Goal: Book appointment/travel/reservation

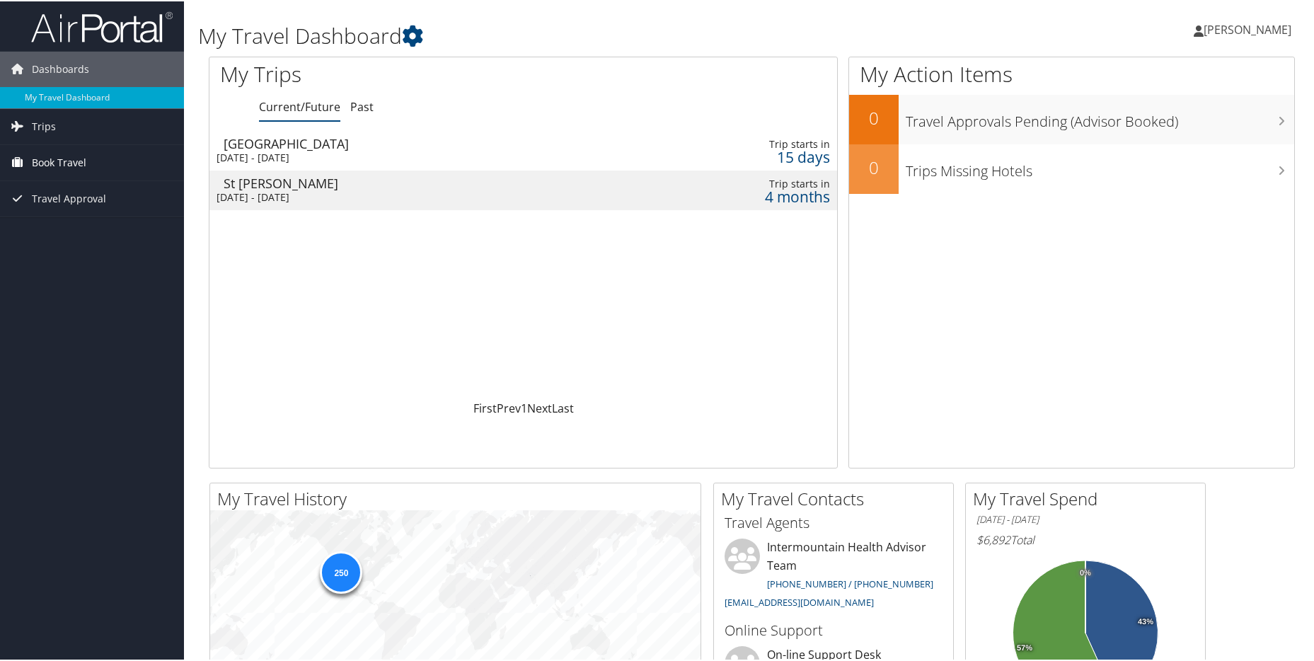
click at [73, 165] on span "Book Travel" at bounding box center [59, 161] width 54 height 35
click at [70, 229] on link "Book/Manage Online Trips" at bounding box center [92, 232] width 184 height 21
click at [89, 166] on link "Book Travel" at bounding box center [92, 161] width 184 height 35
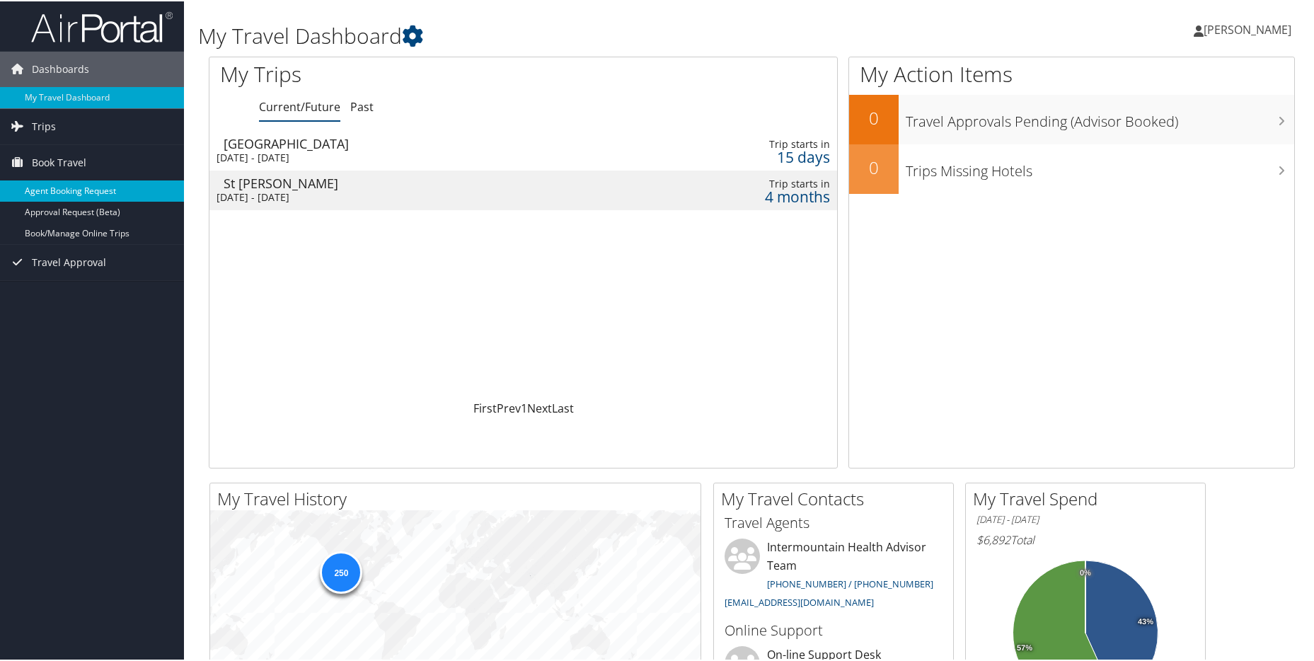
click at [91, 195] on link "Agent Booking Request" at bounding box center [92, 189] width 184 height 21
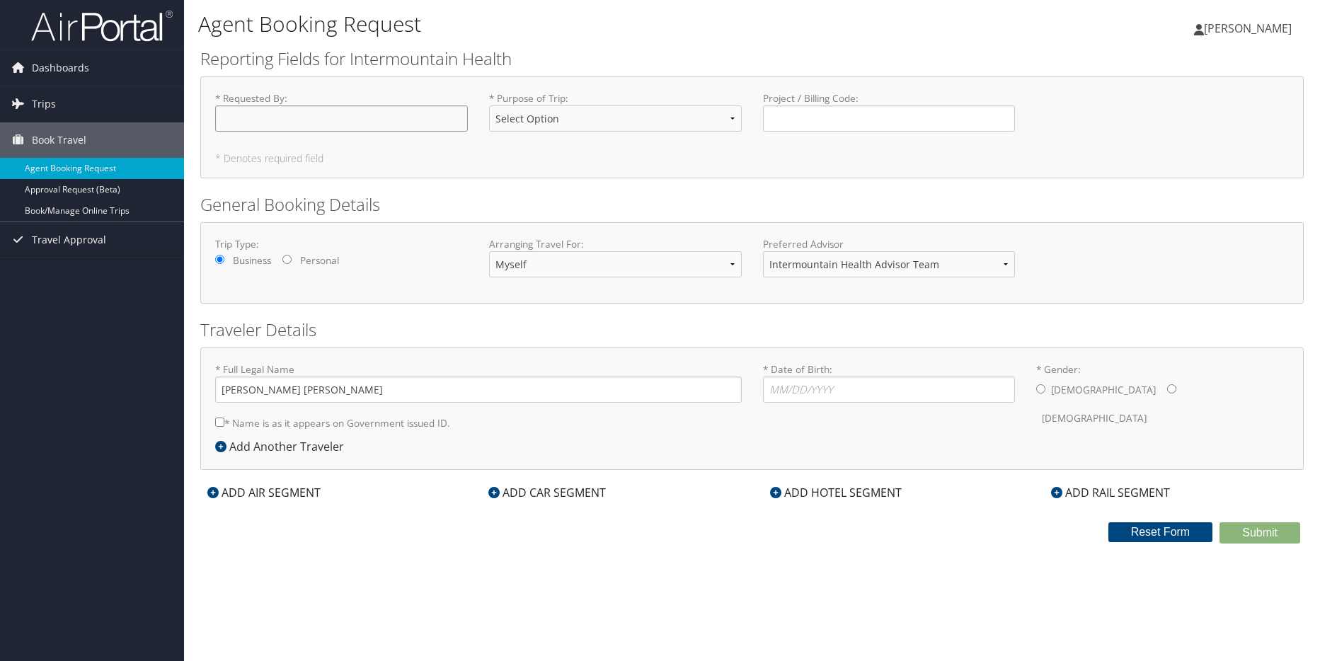
click at [283, 110] on input "* Requested By : Required" at bounding box center [341, 118] width 253 height 26
click at [224, 117] on input "joshua Cline" at bounding box center [341, 118] width 253 height 26
type input "[PERSON_NAME]"
click at [626, 121] on select "Select Option 3rd Party Reimbursable Business CME Conf or Education Groups Pers…" at bounding box center [615, 118] width 253 height 26
select select "Business"
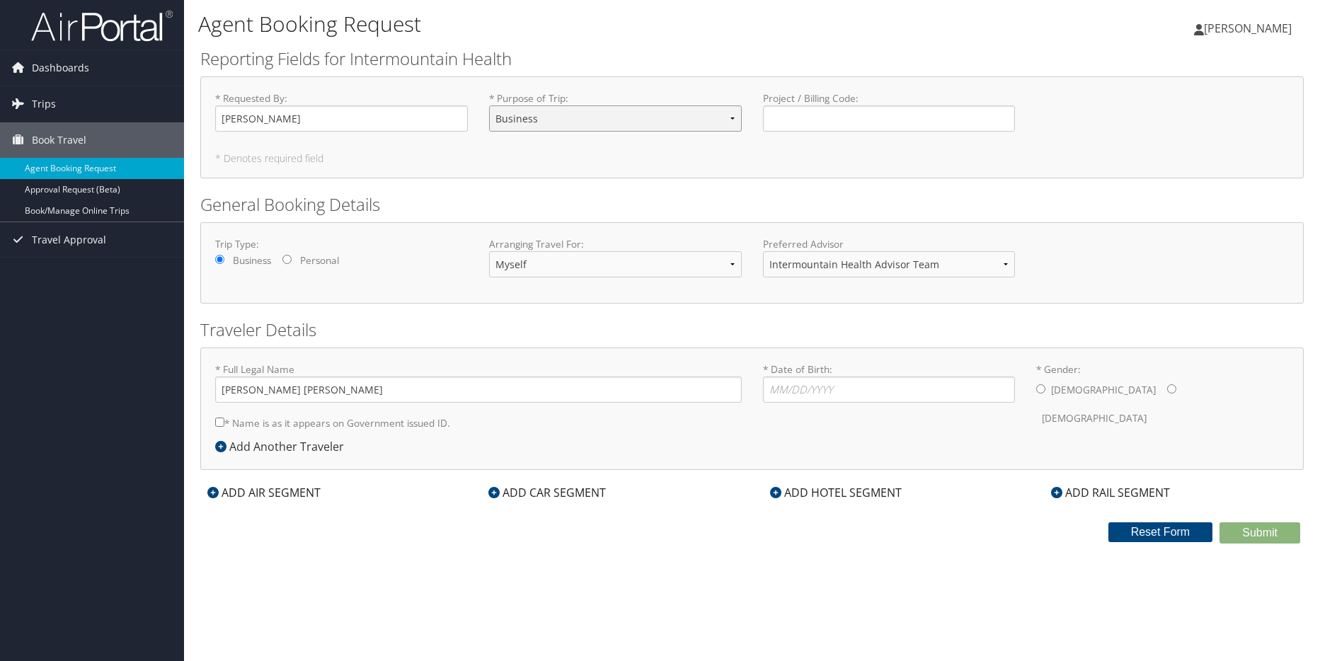
click at [489, 105] on select "Select Option 3rd Party Reimbursable Business CME Conf or Education Groups Pers…" at bounding box center [615, 118] width 253 height 26
click at [232, 445] on div "Add Another Traveler" at bounding box center [283, 446] width 136 height 17
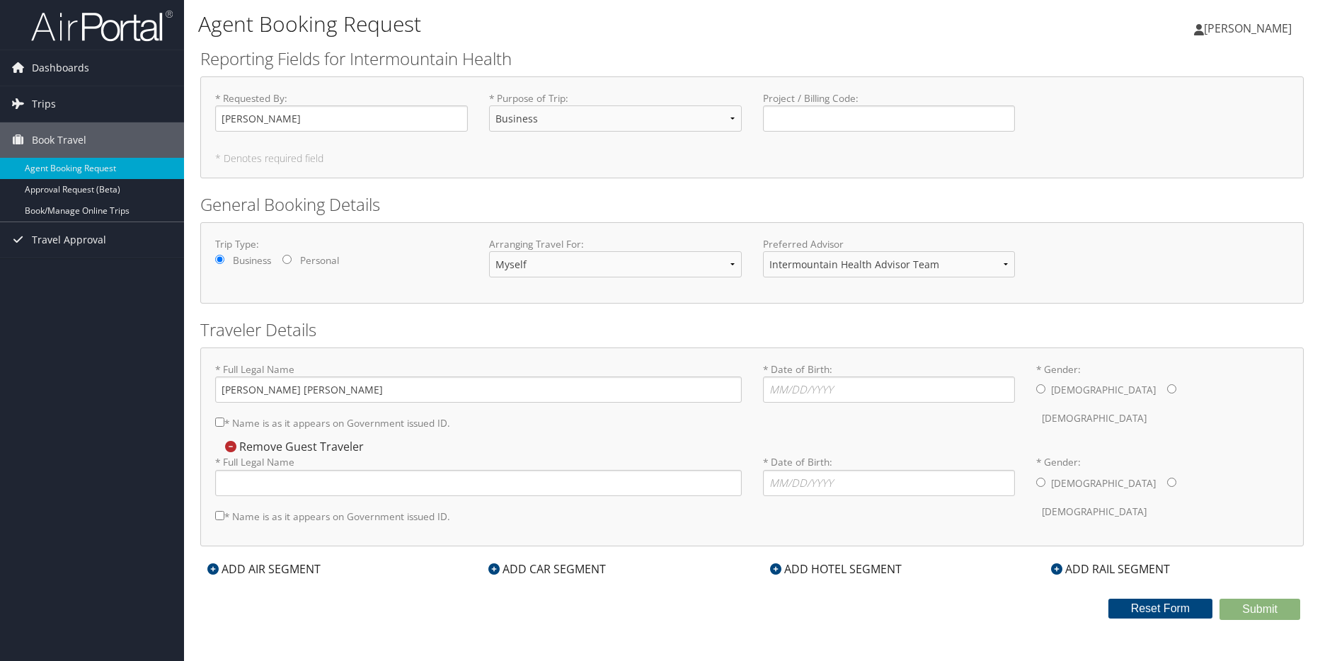
click at [220, 420] on input "* Name is as it appears on Government issued ID." at bounding box center [219, 422] width 9 height 9
checkbox input "true"
click at [238, 488] on input "* Full Legal Name" at bounding box center [478, 483] width 527 height 26
type input "Justin"
click at [1039, 391] on input "* Gender: Male Female" at bounding box center [1040, 388] width 9 height 9
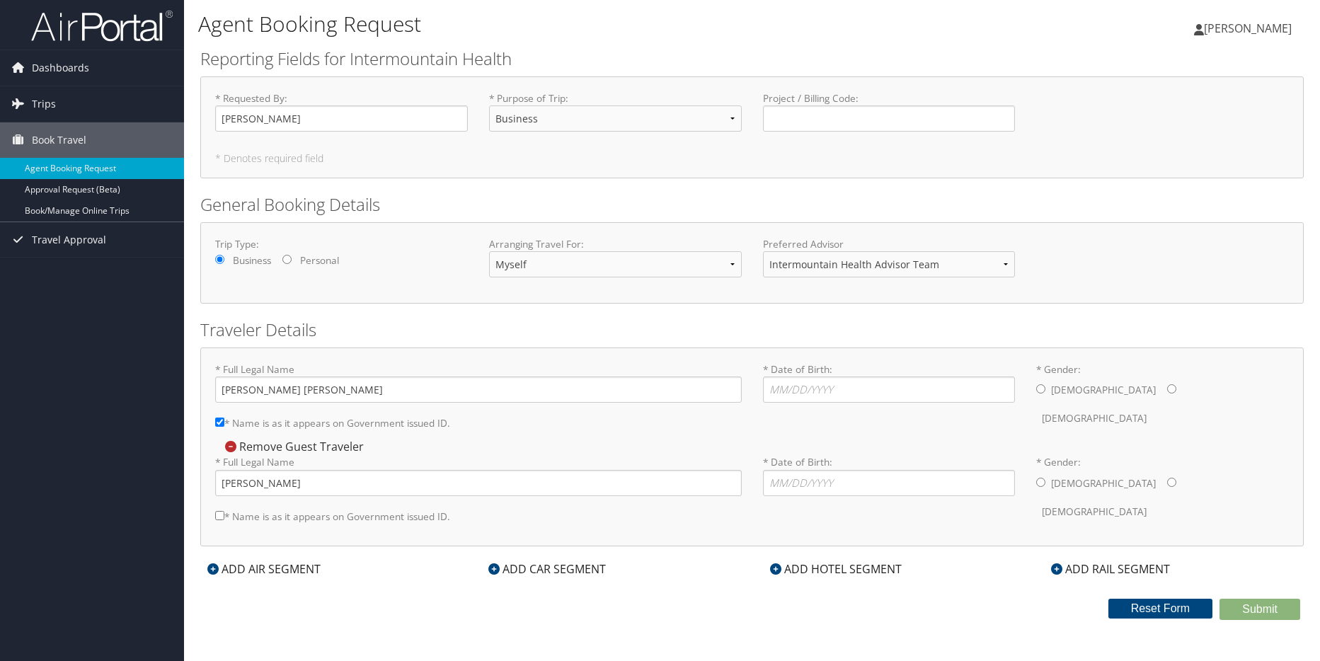
radio input "true"
click at [907, 391] on input "* Date of Birth: Invalid Date" at bounding box center [889, 390] width 253 height 26
type input "07/06/1981"
click at [1040, 478] on input "* Gender: Male Female" at bounding box center [1040, 482] width 9 height 9
radio input "true"
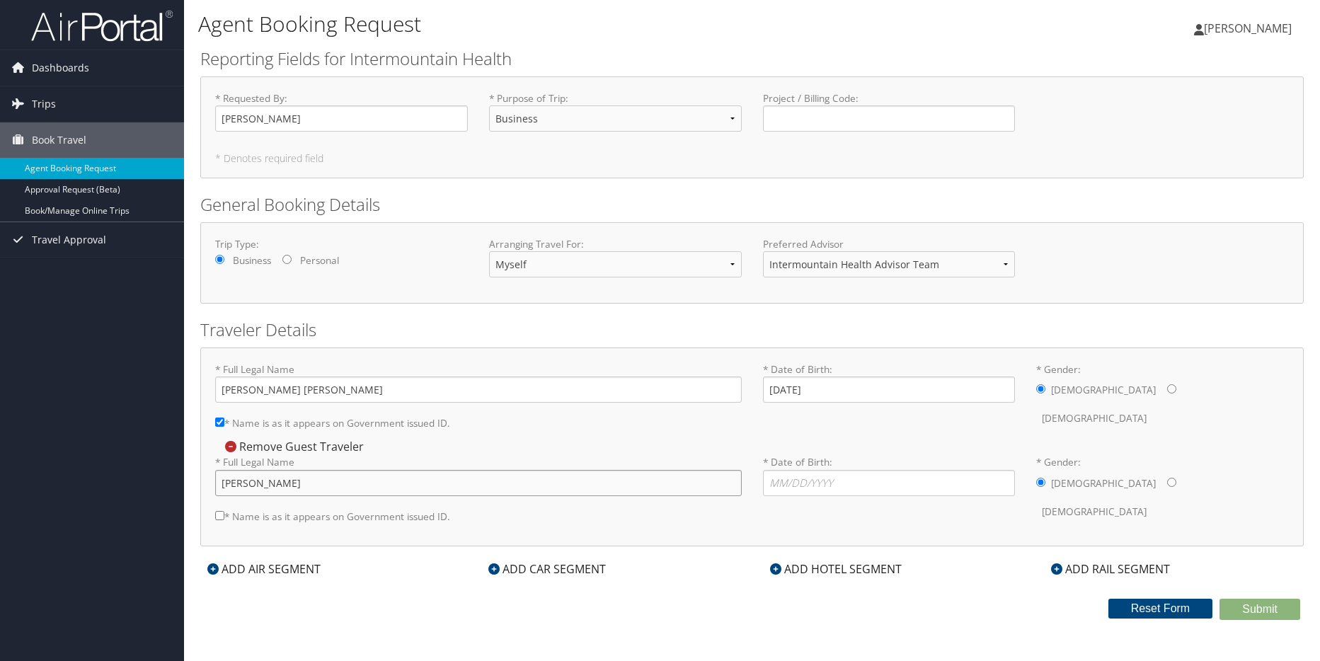
click at [348, 490] on input "Justin" at bounding box center [478, 483] width 527 height 26
click at [313, 484] on input "Justin Voor" at bounding box center [478, 483] width 527 height 26
type input "Justin Voorhees"
click at [216, 517] on input "* Name is as it appears on Government issued ID." at bounding box center [219, 515] width 9 height 9
checkbox input "true"
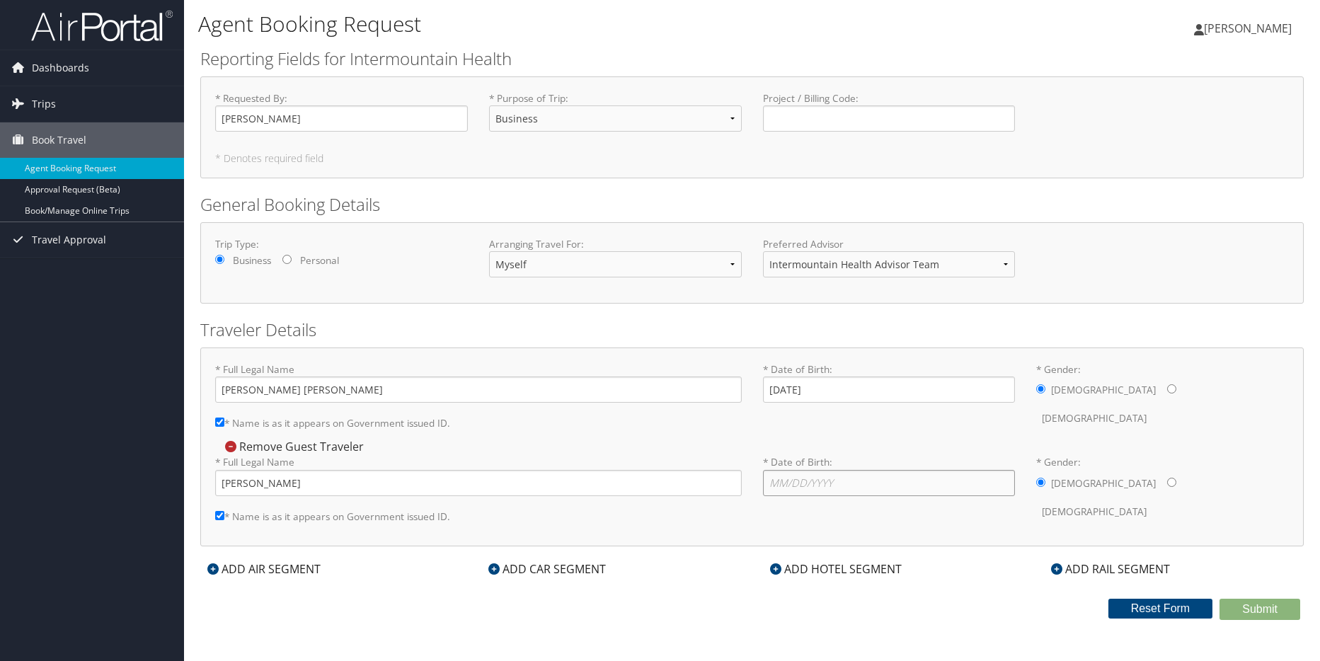
click at [779, 485] on input "* Date of Birth: Invalid Date" at bounding box center [889, 483] width 253 height 26
click at [570, 564] on div "ADD CAR SEGMENT" at bounding box center [547, 569] width 132 height 17
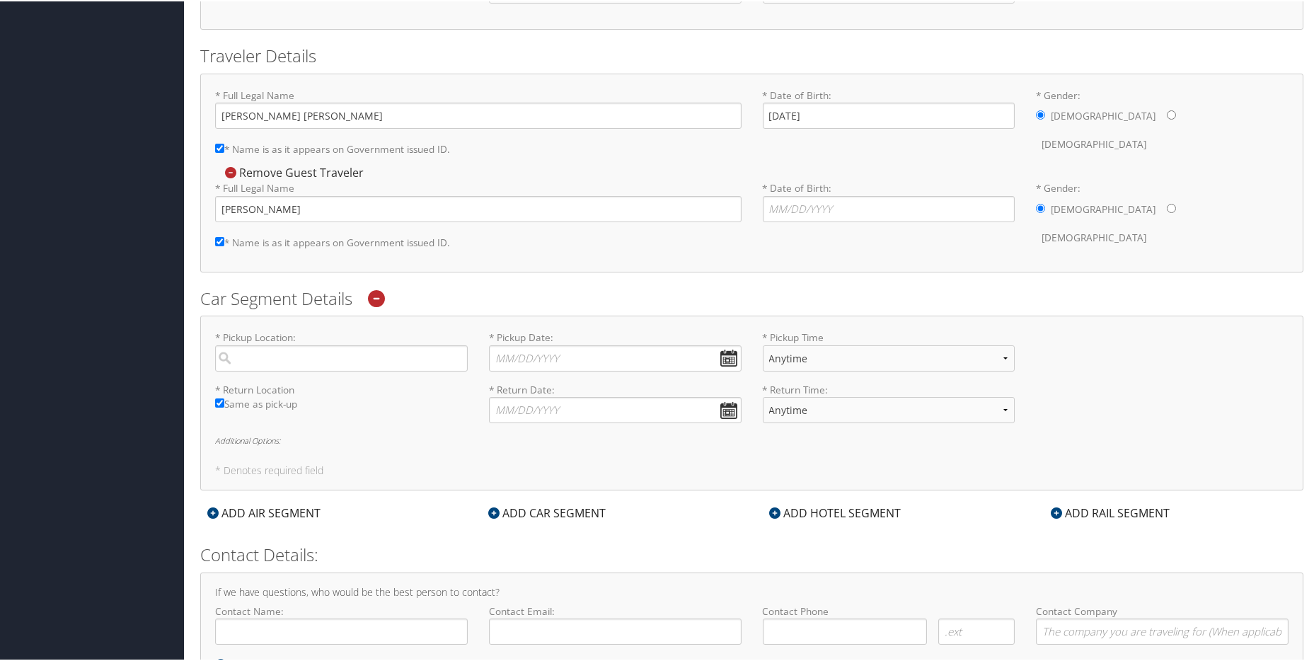
scroll to position [283, 0]
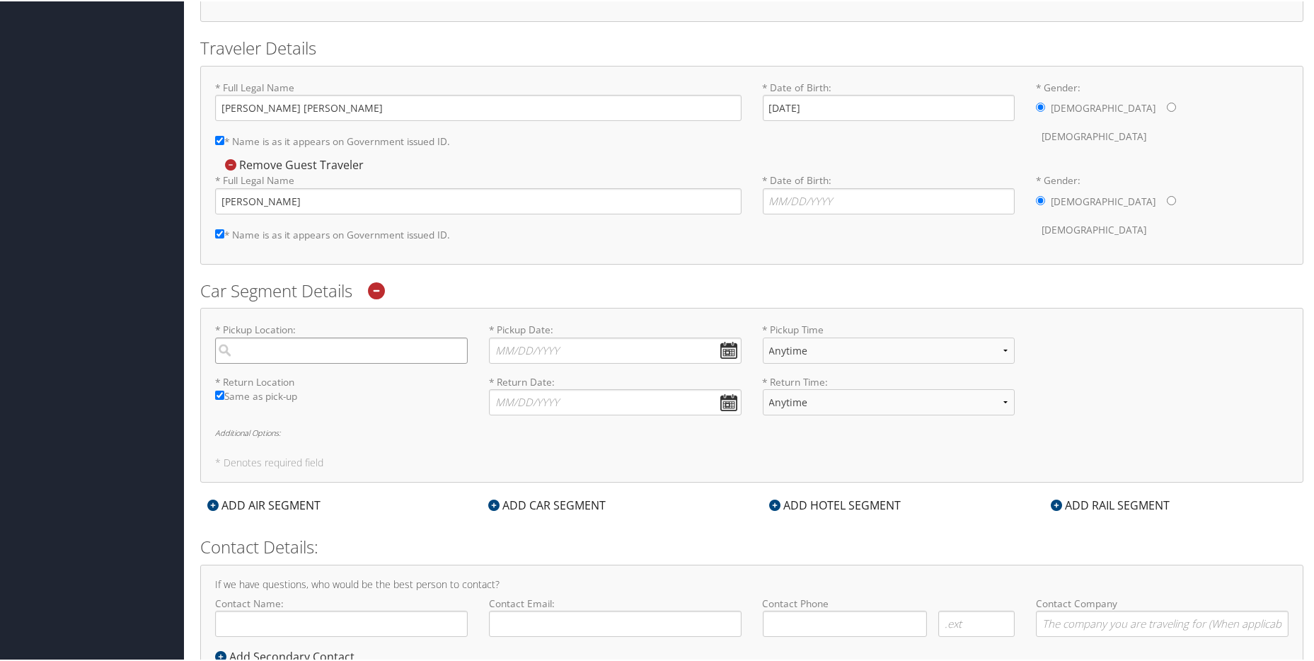
click at [269, 345] on input "search" at bounding box center [341, 349] width 253 height 26
click at [270, 384] on div "Billings (BIL MT)" at bounding box center [343, 378] width 234 height 18
click at [270, 362] on input "billing" at bounding box center [341, 349] width 253 height 26
type input "Billings"
click at [726, 350] on input "* Pickup Date: Dates must be valid" at bounding box center [615, 349] width 253 height 26
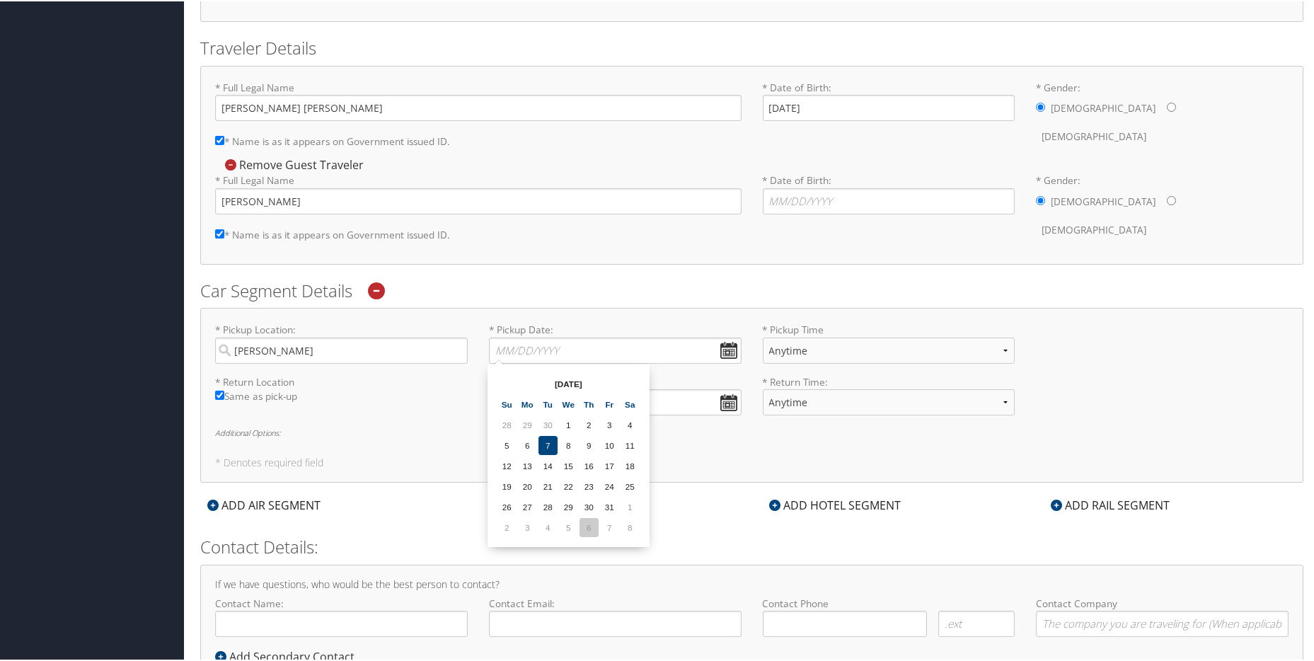
click at [589, 534] on td "6" at bounding box center [589, 526] width 19 height 19
type input "11/06/2025"
click at [724, 405] on input "* Return Date: Dates must be valid" at bounding box center [615, 401] width 253 height 26
click at [589, 582] on td "6" at bounding box center [589, 577] width 19 height 19
type input "11/06/2025"
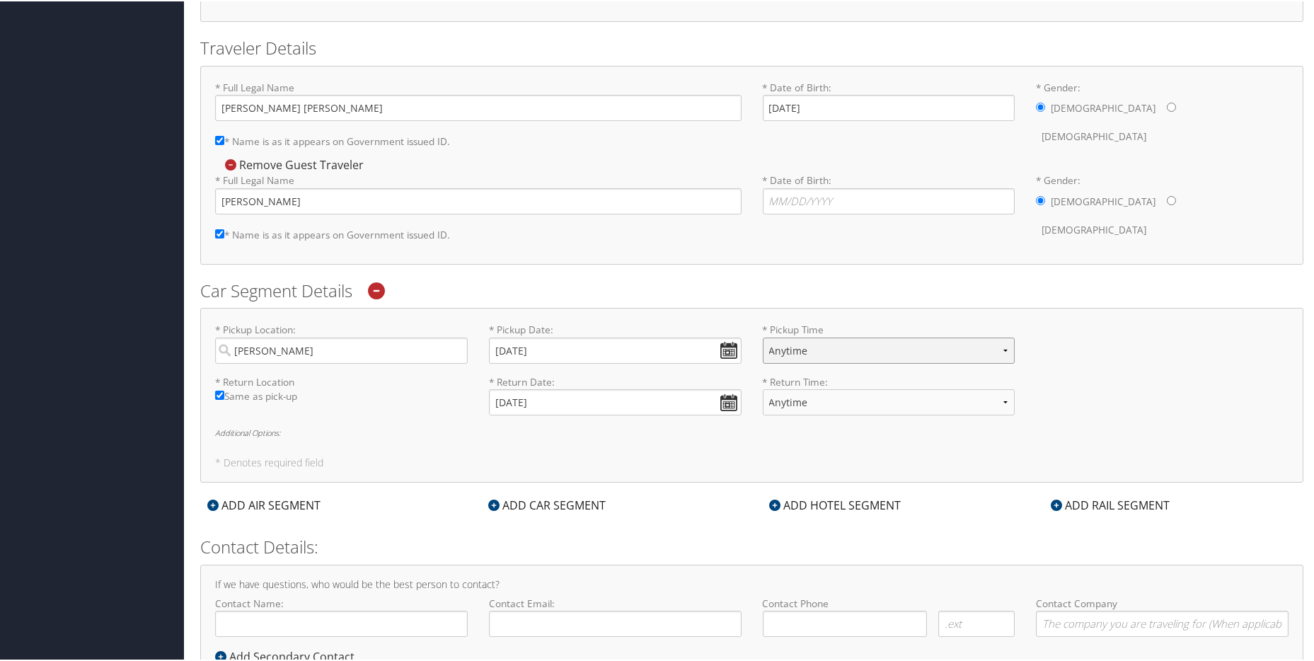
click at [1004, 349] on select "Anytime 12:00 AM 1:00 AM 2:00 AM 3:00 AM 4:00 AM 5:00 AM 6:00 AM 7:00 AM 8:00 A…" at bounding box center [889, 349] width 253 height 26
select select "11:00 AM"
click at [763, 336] on select "Anytime 12:00 AM 1:00 AM 2:00 AM 3:00 AM 4:00 AM 5:00 AM 6:00 AM 7:00 AM 8:00 A…" at bounding box center [889, 349] width 253 height 26
click at [1004, 401] on select "Anytime 12:00 AM 1:00 AM 2:00 AM 3:00 AM 4:00 AM 5:00 AM 6:00 AM 7:00 AM 8:00 A…" at bounding box center [889, 401] width 253 height 26
select select "6:00 PM"
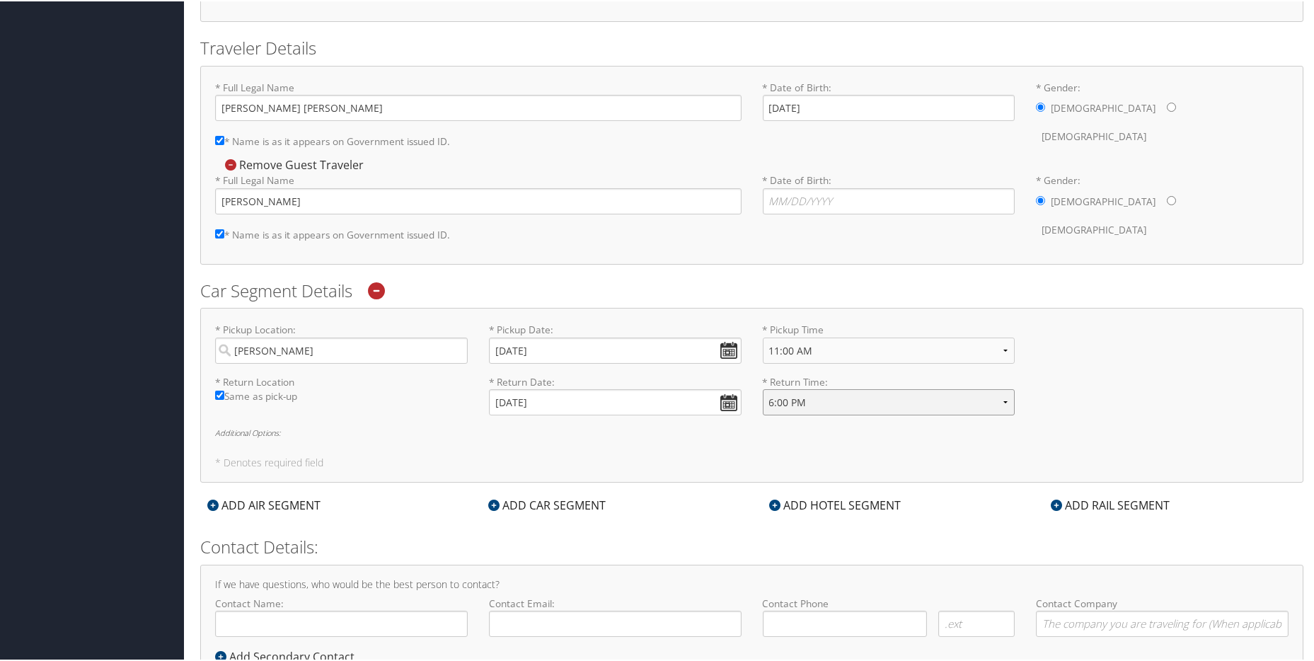
click at [763, 388] on select "Anytime 12:00 AM 1:00 AM 2:00 AM 3:00 AM 4:00 AM 5:00 AM 6:00 AM 7:00 AM 8:00 A…" at bounding box center [889, 401] width 253 height 26
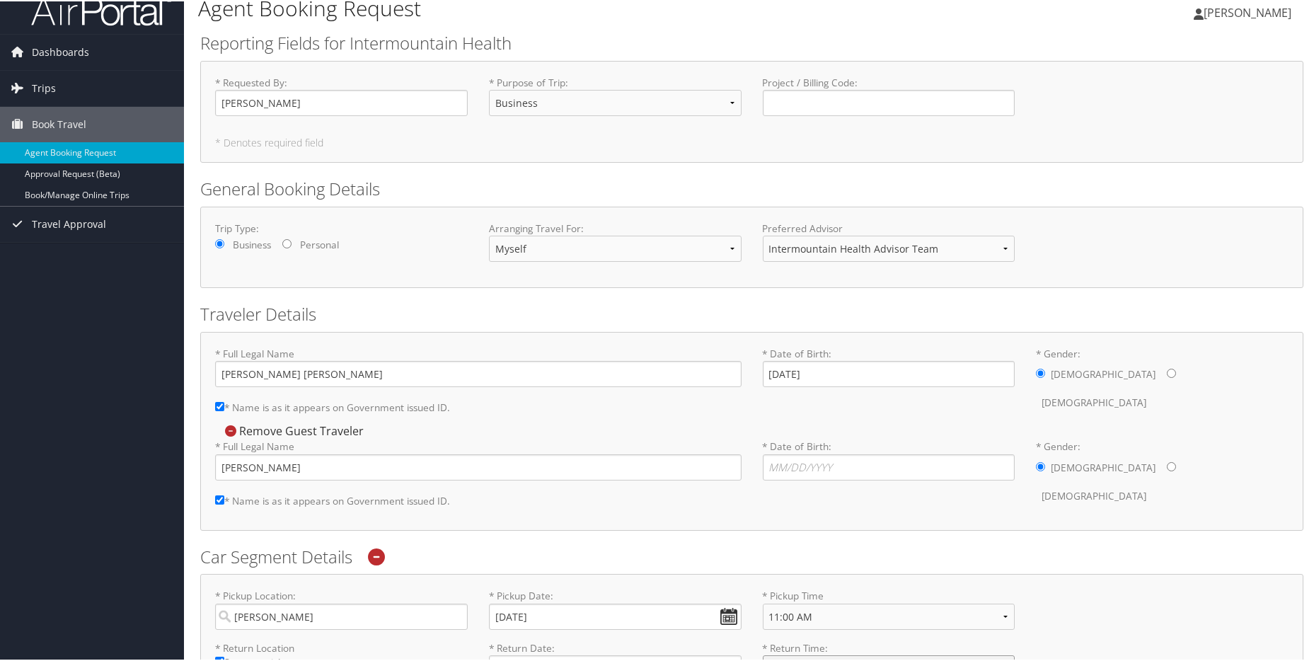
scroll to position [0, 0]
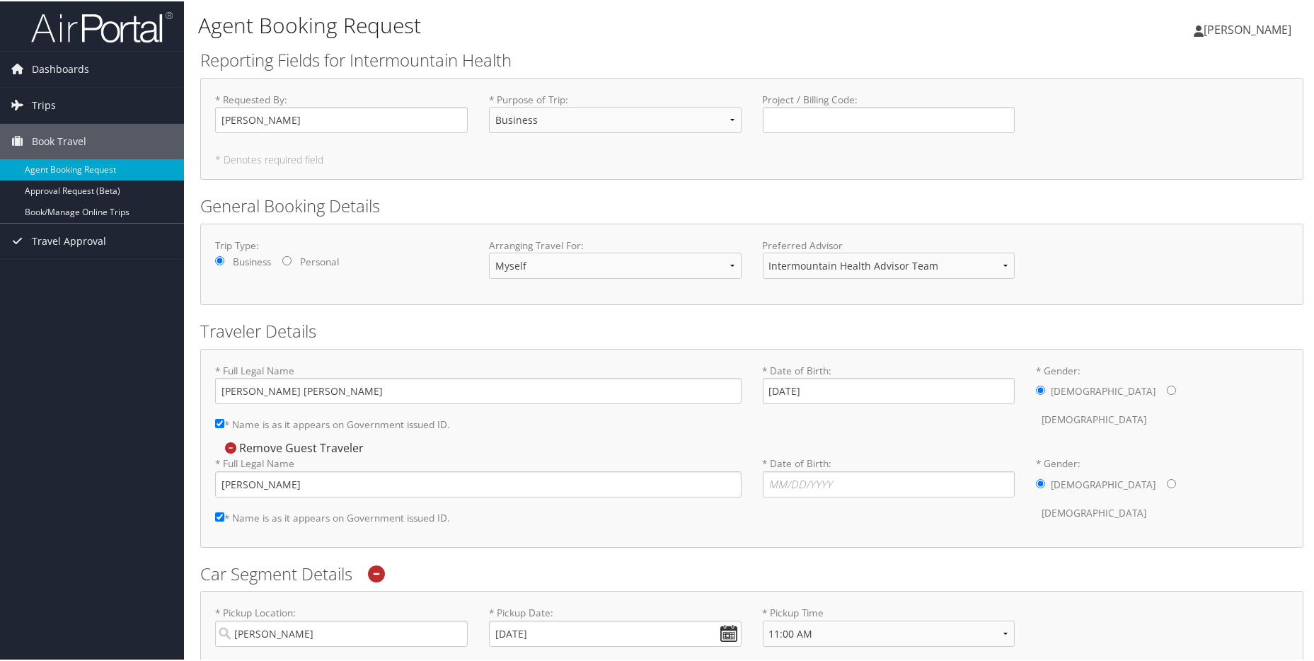
click at [597, 30] on h1 "Agent Booking Request" at bounding box center [567, 24] width 738 height 30
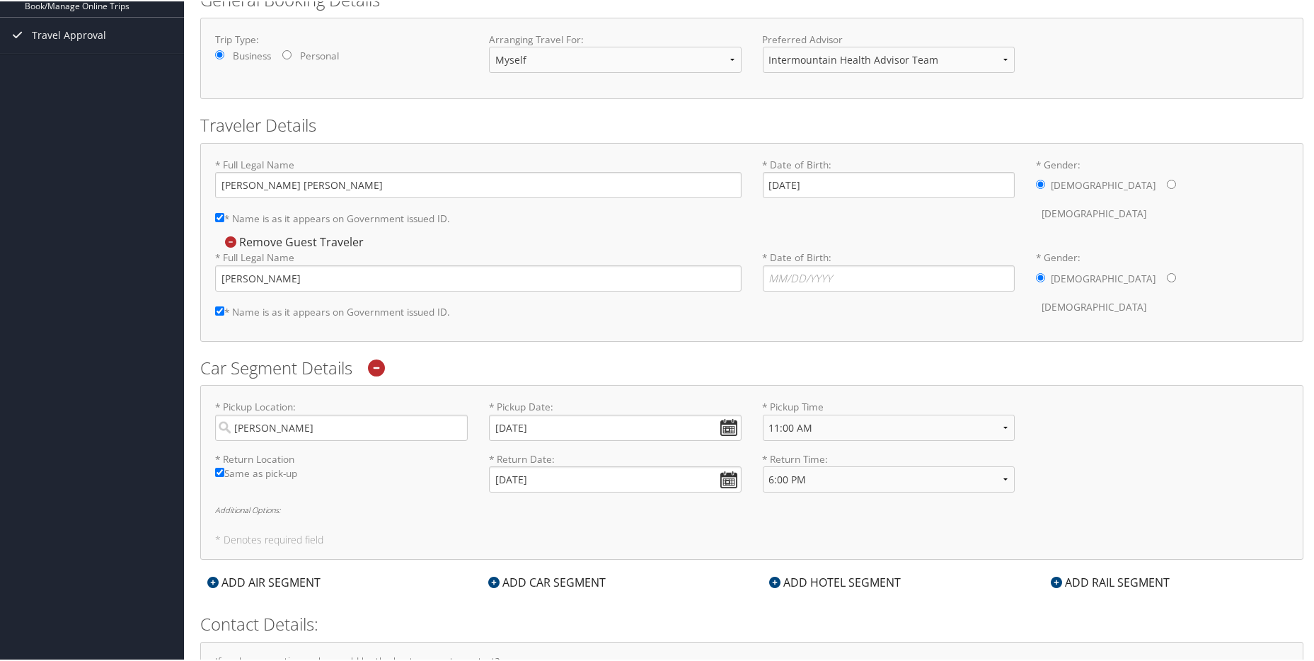
scroll to position [212, 0]
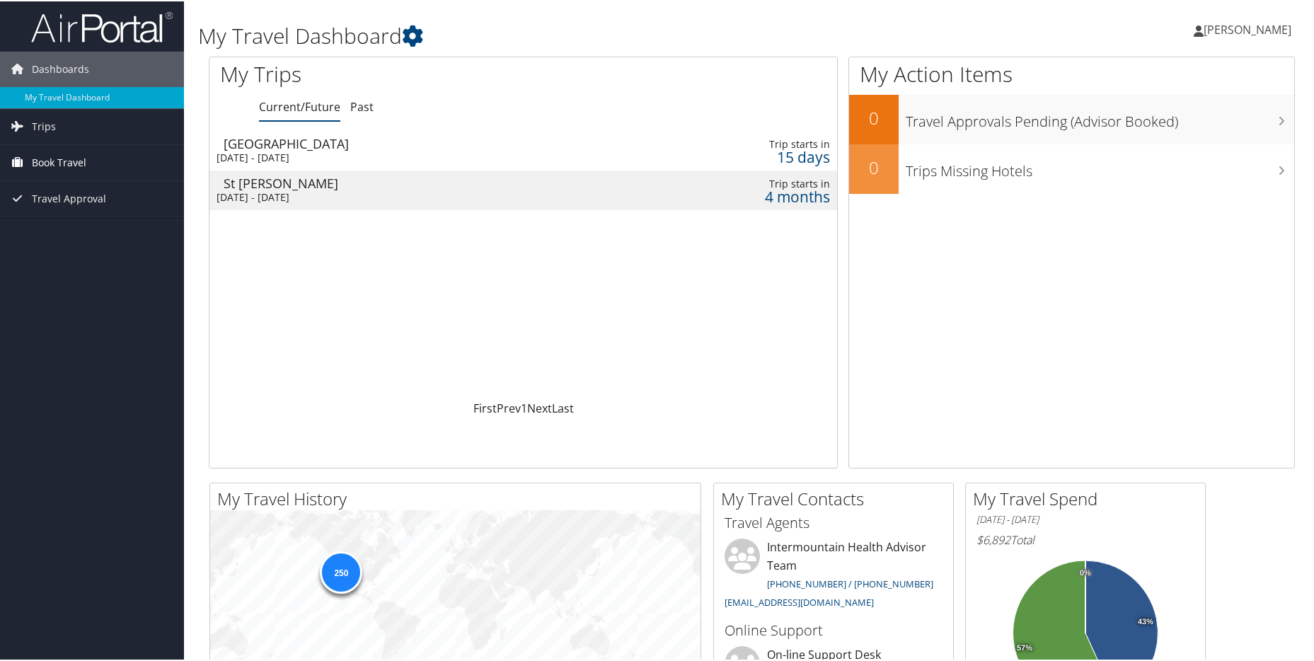
click at [60, 157] on span "Book Travel" at bounding box center [59, 161] width 54 height 35
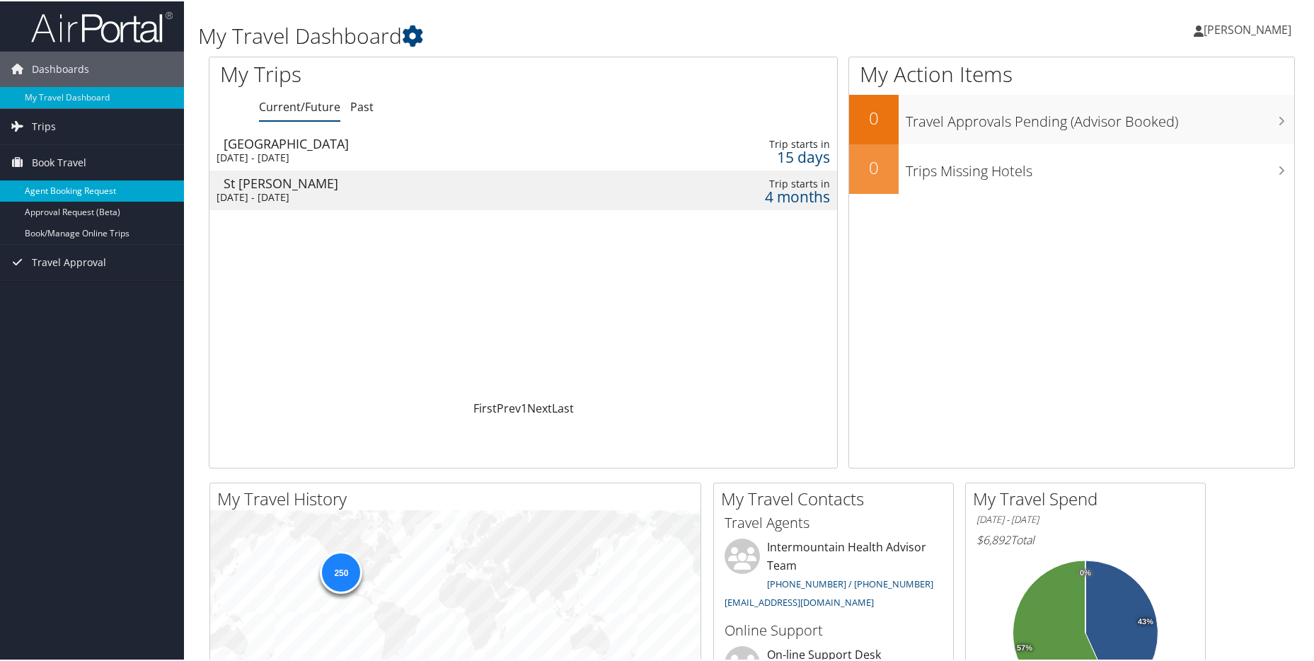
click at [74, 196] on link "Agent Booking Request" at bounding box center [92, 189] width 184 height 21
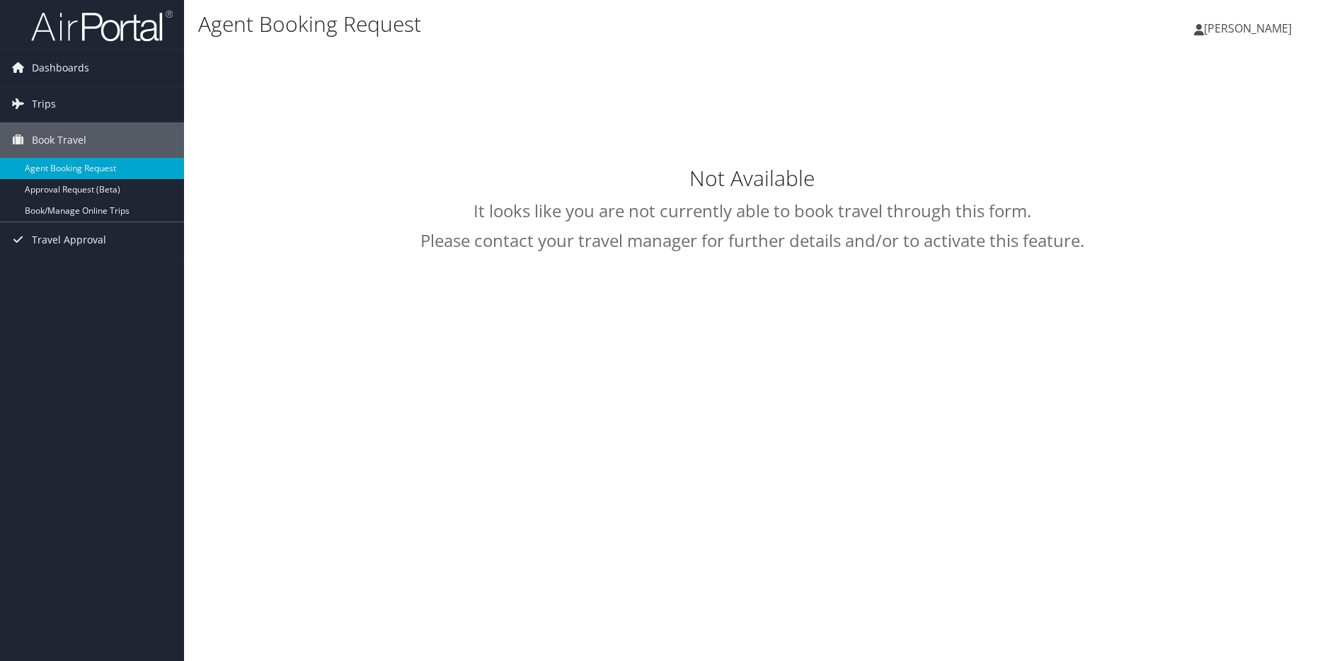
select select "[EMAIL_ADDRESS][DOMAIN_NAME]"
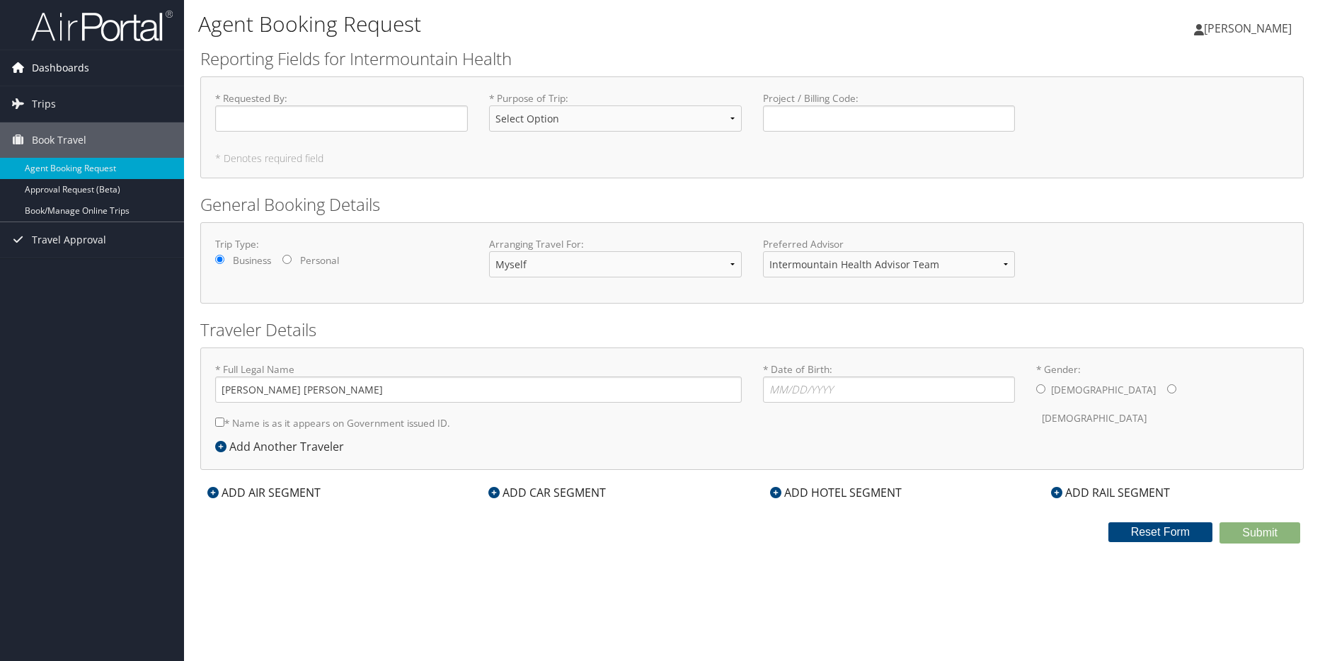
click at [33, 67] on span "Dashboards" at bounding box center [60, 67] width 57 height 35
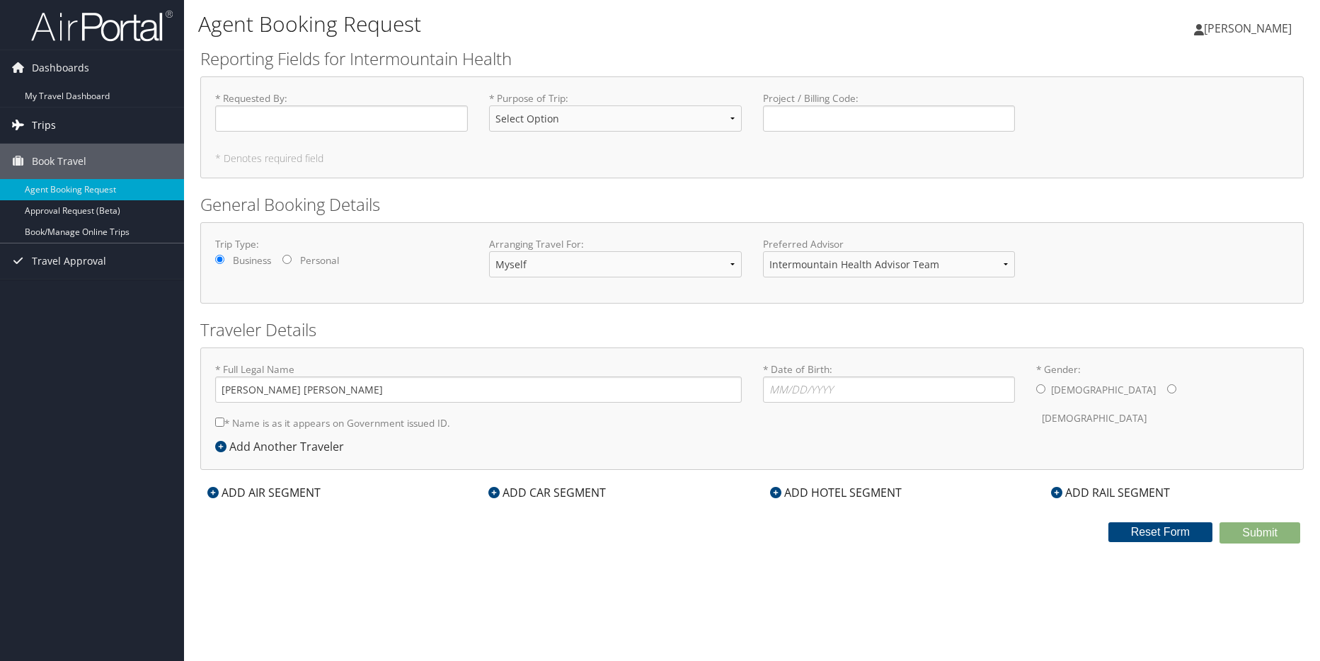
click at [40, 116] on span "Trips" at bounding box center [44, 125] width 24 height 35
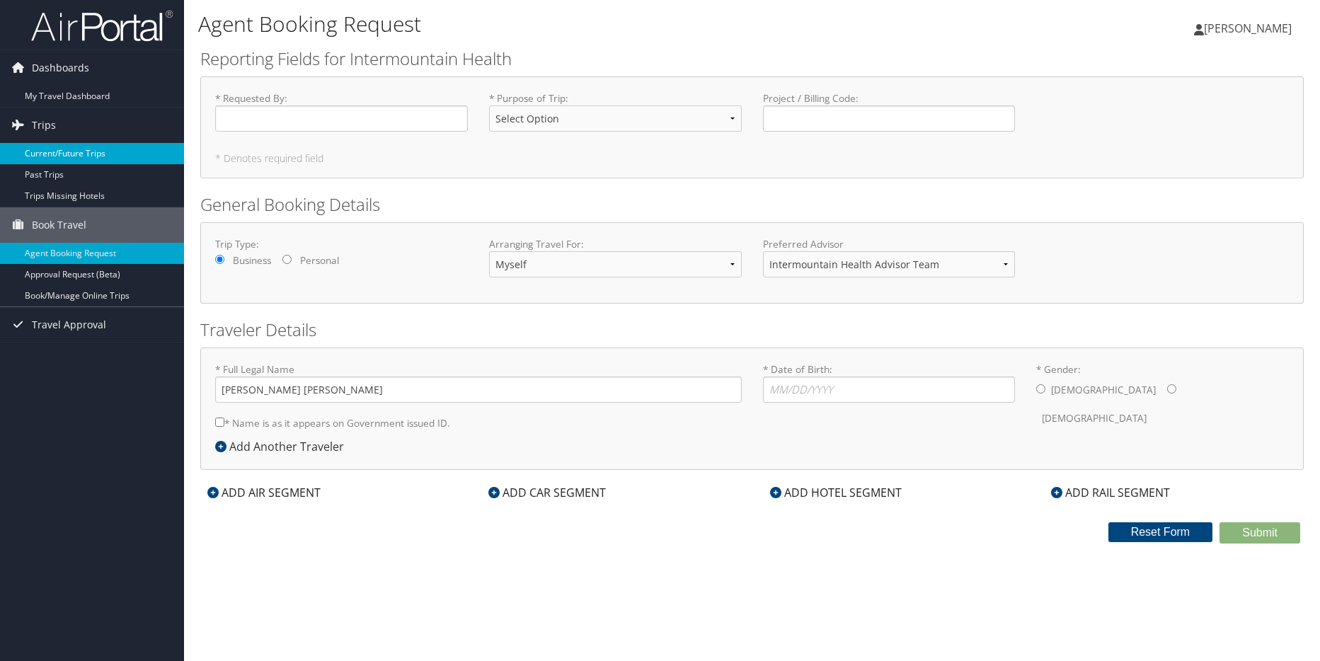
click at [51, 154] on link "Current/Future Trips" at bounding box center [92, 153] width 184 height 21
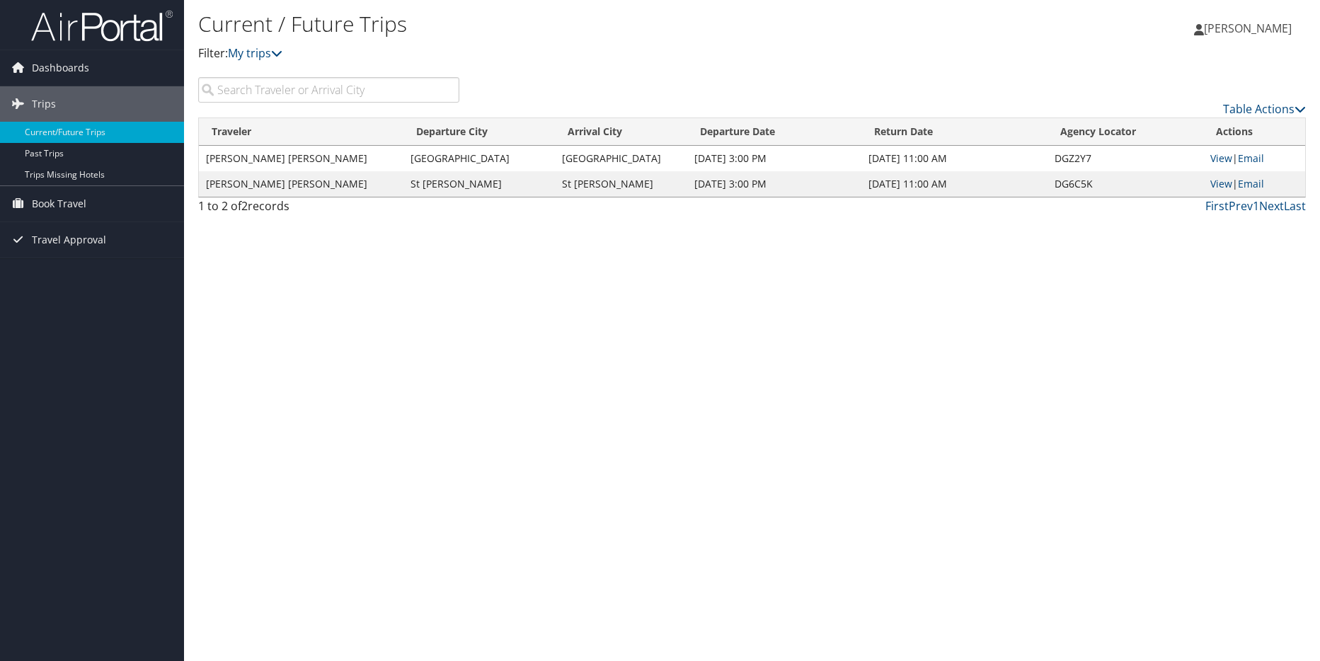
click at [292, 189] on td "JOSHUA MICHAEL CLINE" at bounding box center [301, 183] width 205 height 25
click at [1220, 183] on link "View" at bounding box center [1221, 183] width 22 height 13
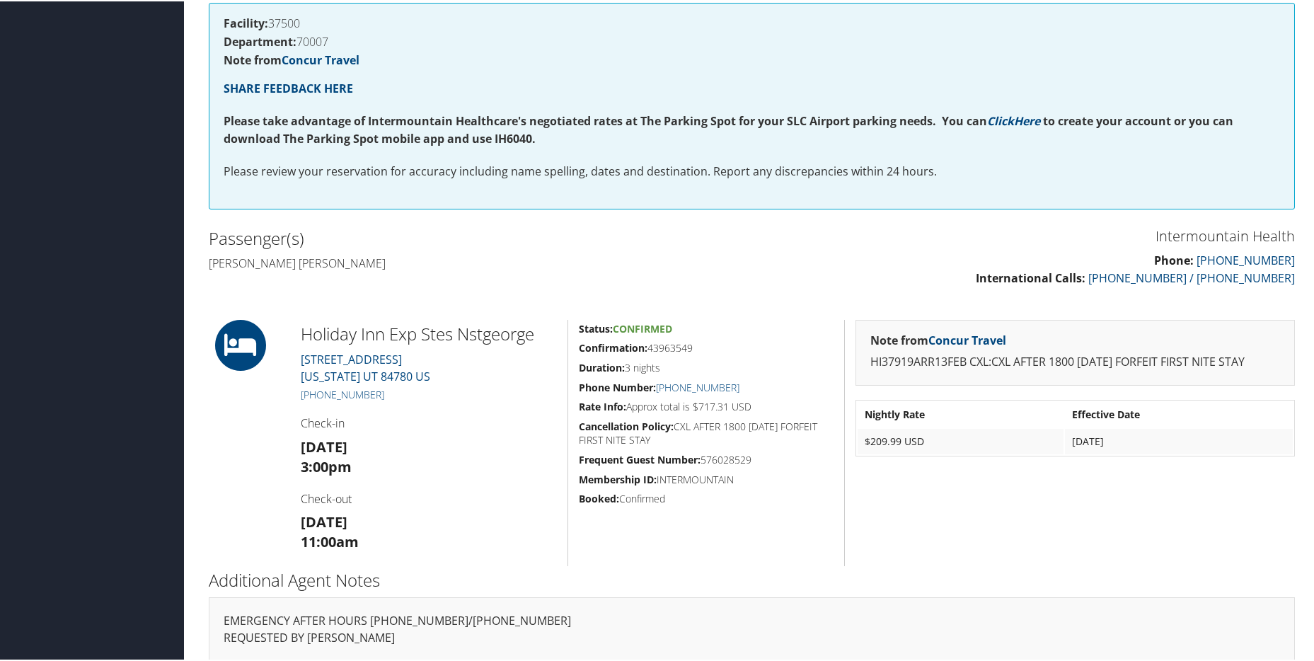
scroll to position [283, 0]
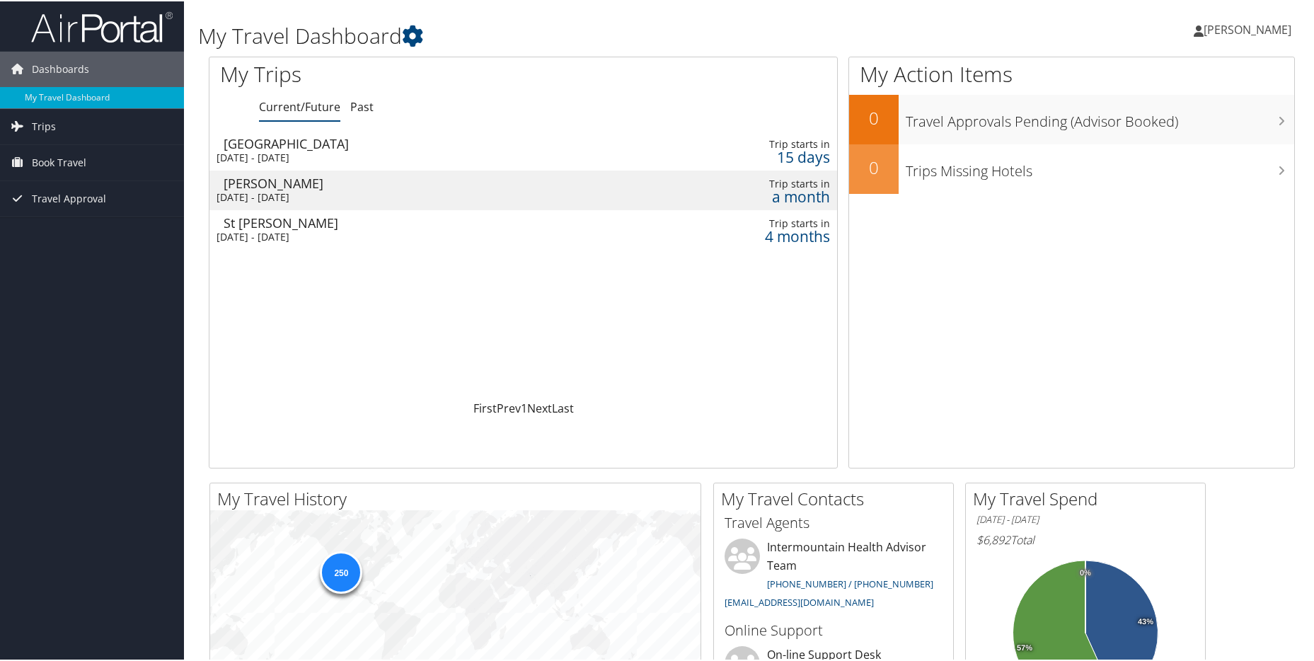
click at [363, 153] on div "[DATE] - [DATE]" at bounding box center [408, 156] width 383 height 13
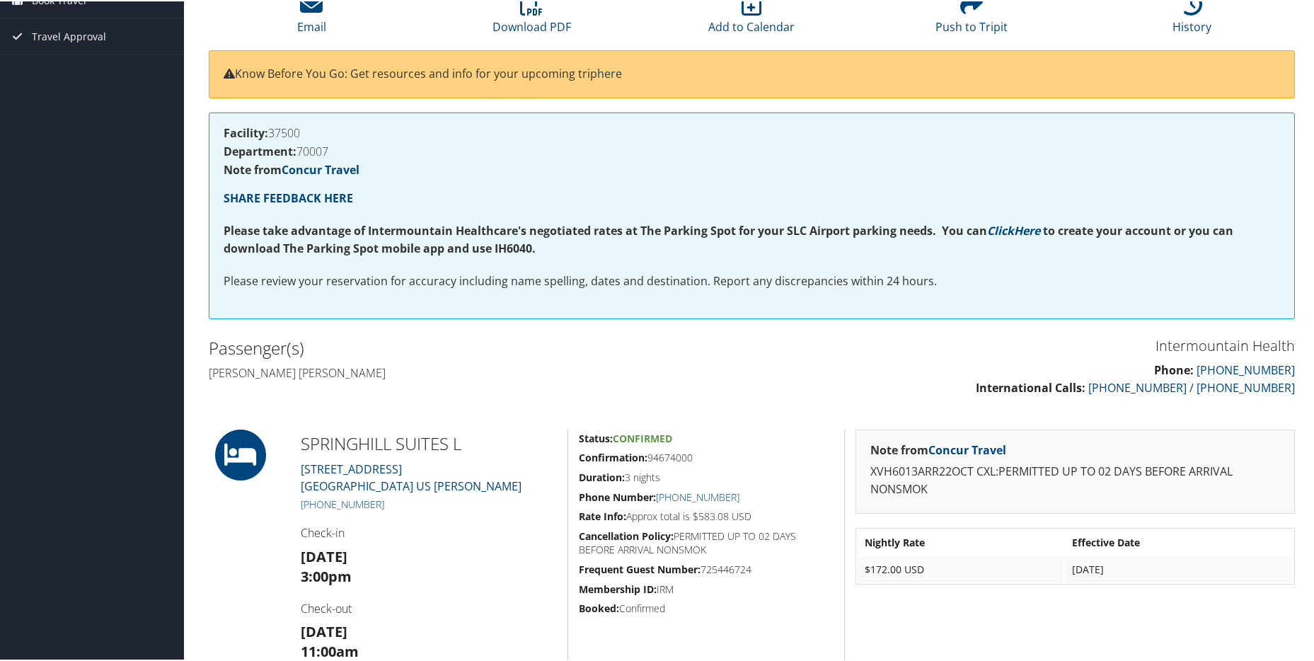
scroll to position [315, 0]
